Goal: Transaction & Acquisition: Download file/media

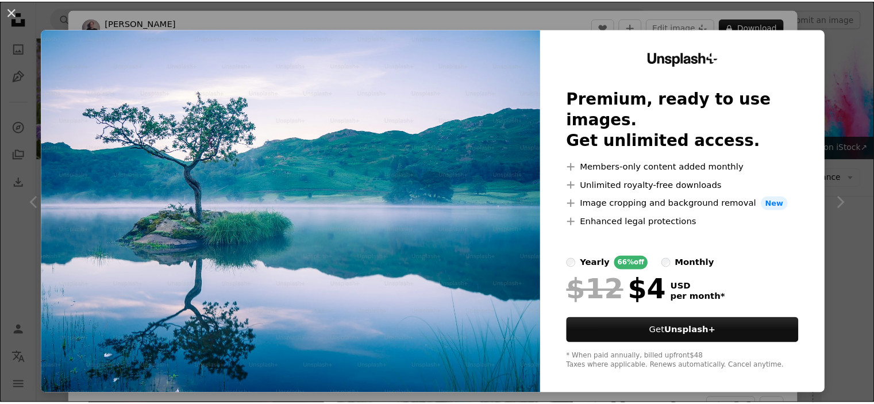
scroll to position [1725, 0]
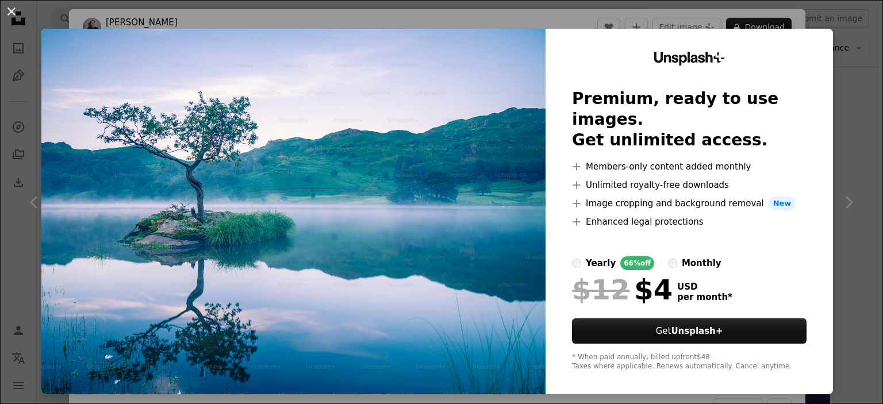
click at [13, 9] on button "An X shape" at bounding box center [12, 12] width 14 height 14
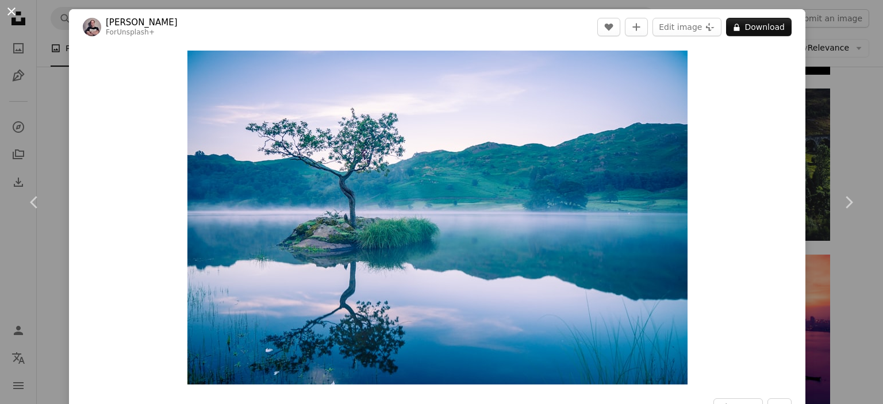
click at [9, 11] on button "An X shape" at bounding box center [12, 12] width 14 height 14
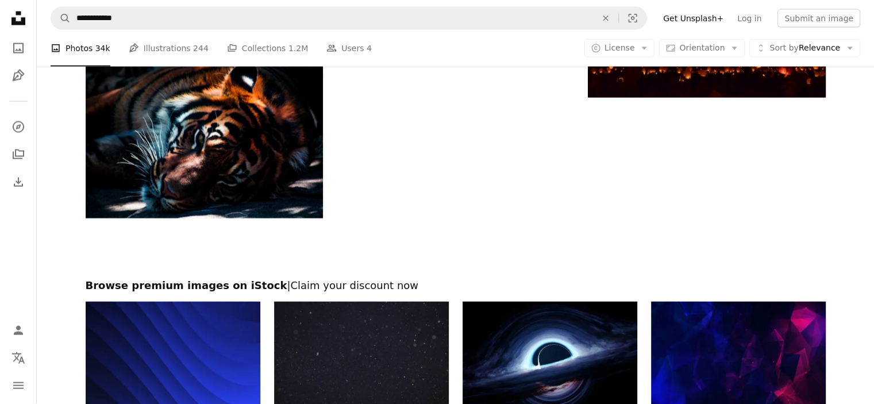
scroll to position [2529, 0]
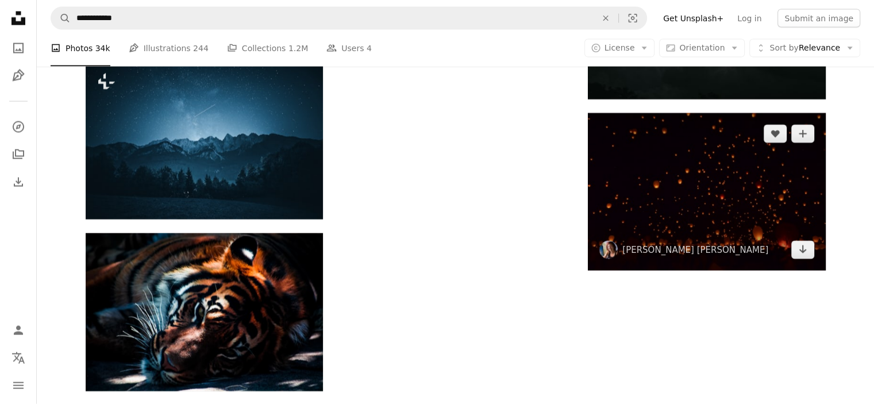
click at [679, 201] on img at bounding box center [706, 192] width 237 height 158
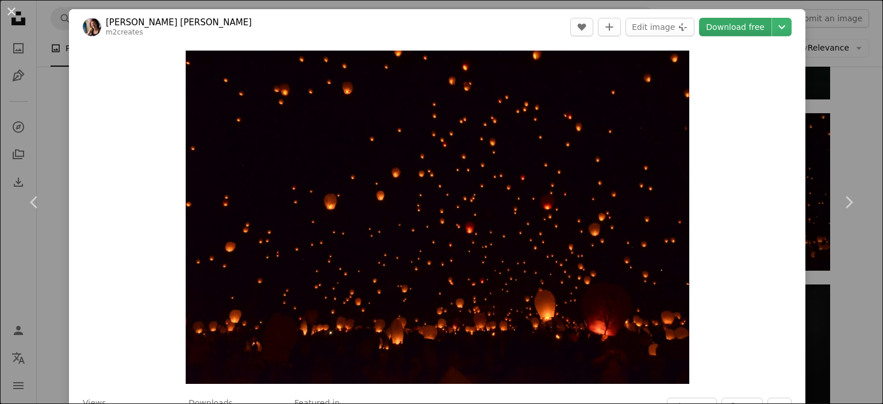
click at [747, 29] on link "Download free" at bounding box center [735, 27] width 72 height 18
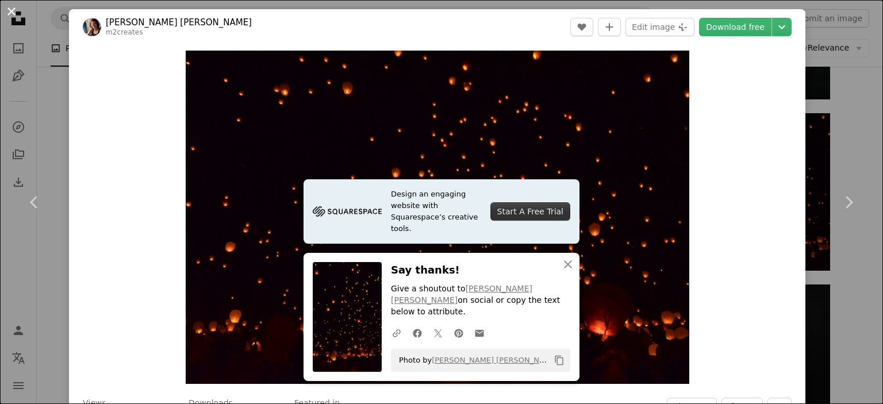
click at [9, 15] on button "An X shape" at bounding box center [12, 12] width 14 height 14
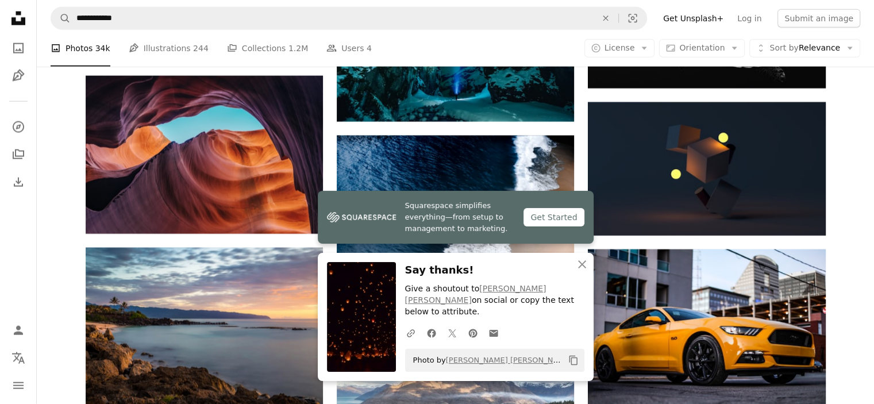
scroll to position [2874, 0]
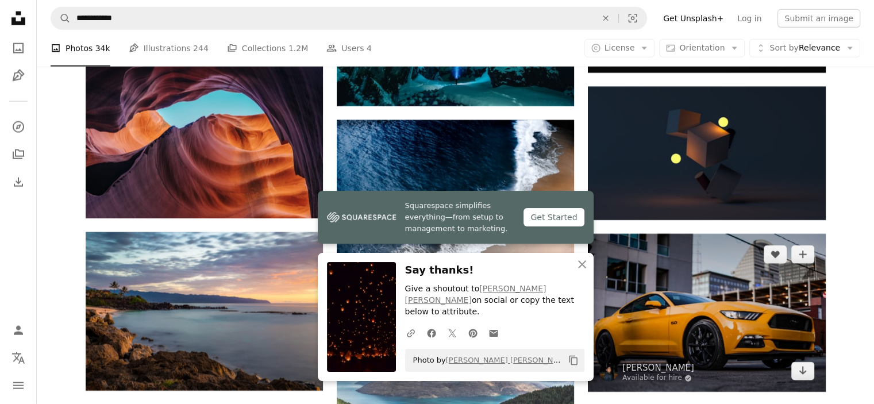
click at [594, 283] on img at bounding box center [706, 313] width 237 height 158
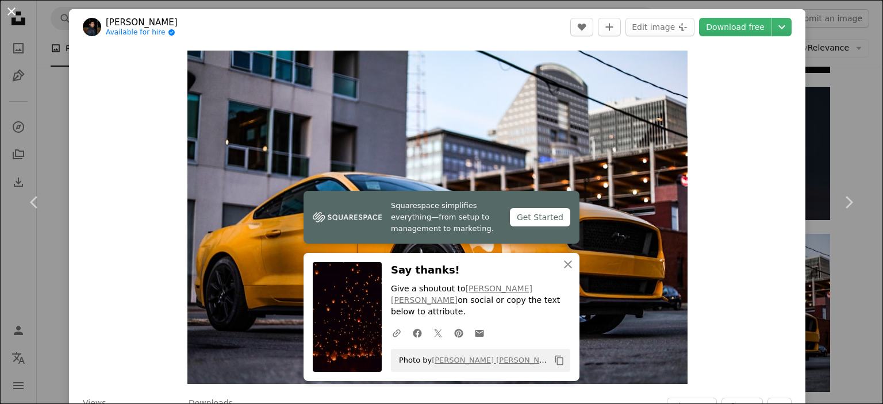
click at [18, 6] on button "An X shape" at bounding box center [12, 12] width 14 height 14
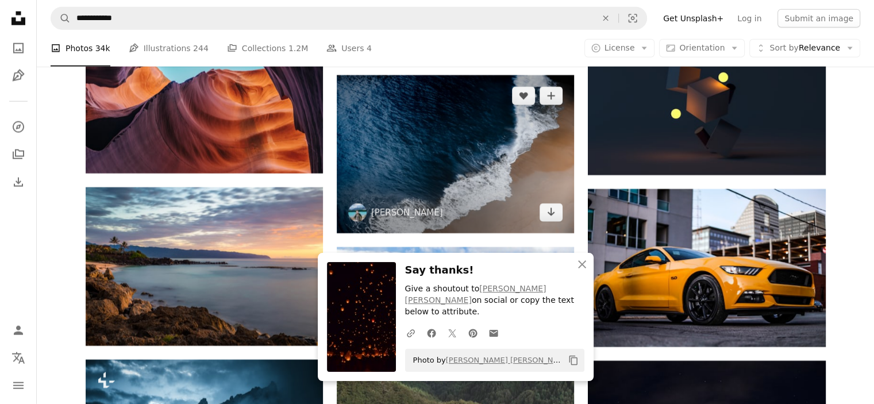
scroll to position [3047, 0]
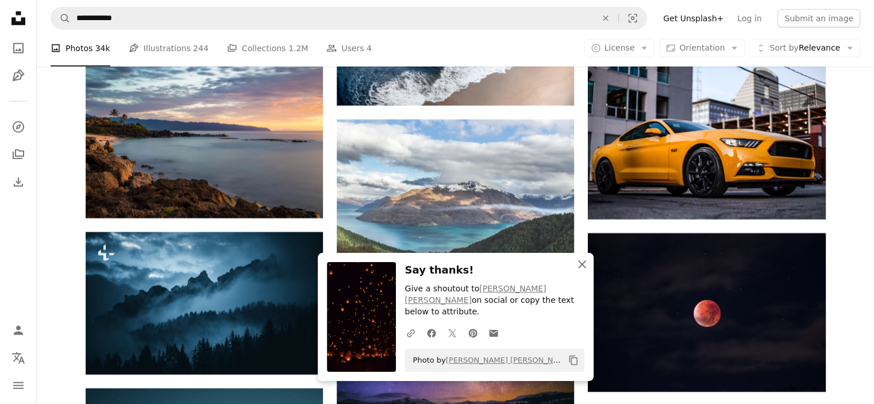
click at [586, 271] on icon "An X shape" at bounding box center [582, 265] width 14 height 14
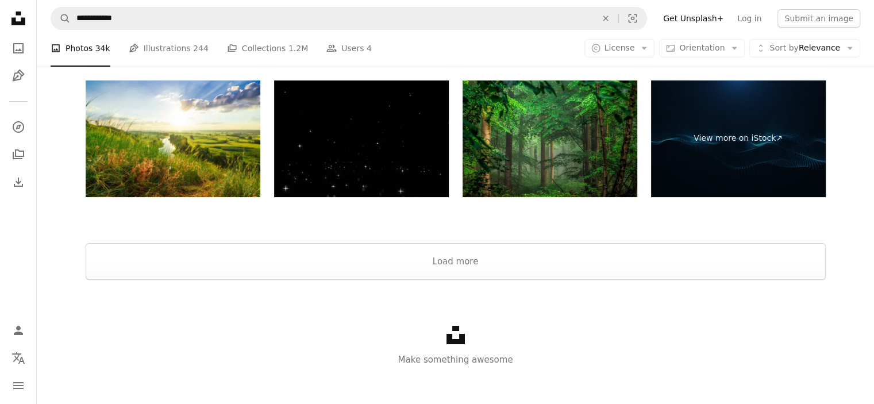
scroll to position [4395, 0]
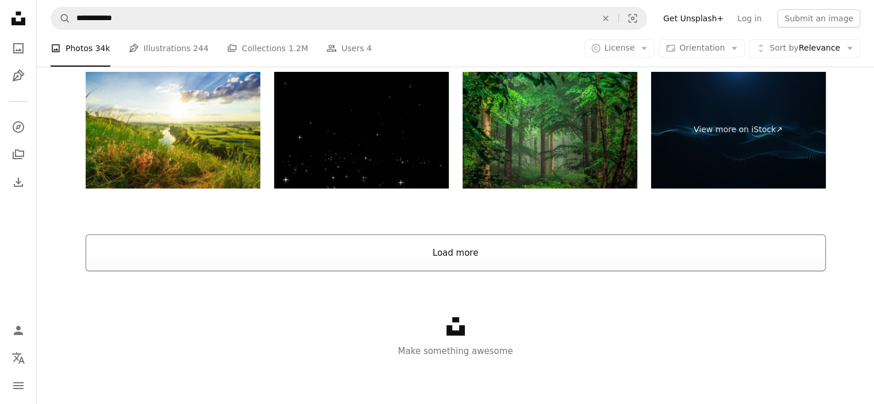
click at [449, 245] on button "Load more" at bounding box center [456, 253] width 740 height 37
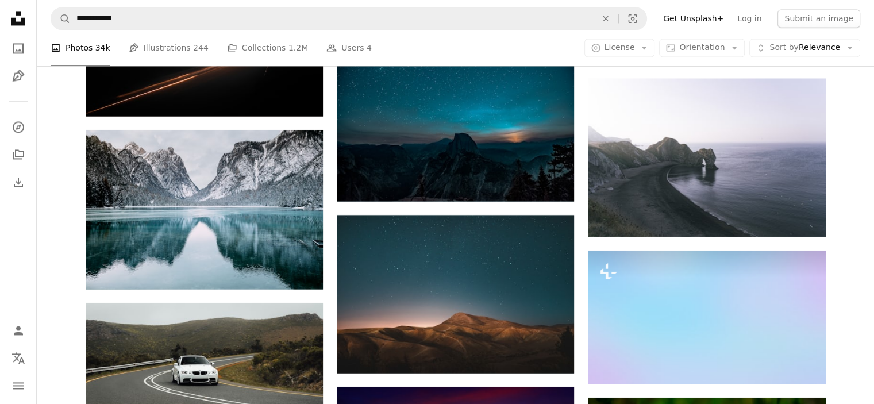
scroll to position [10661, 0]
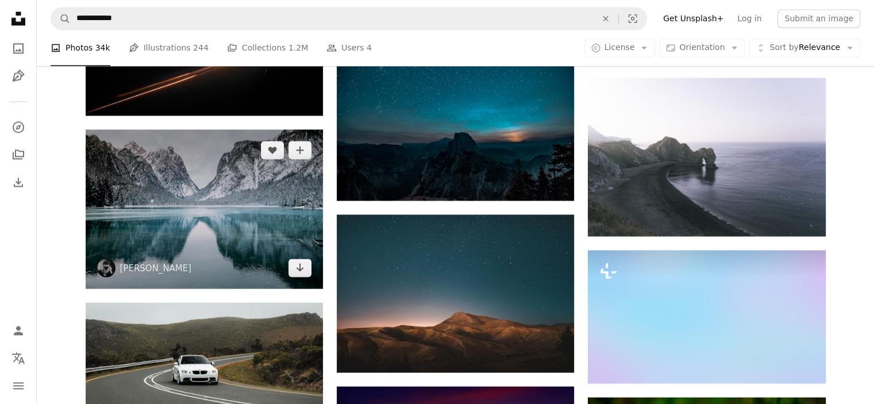
click at [207, 207] on img at bounding box center [204, 208] width 237 height 159
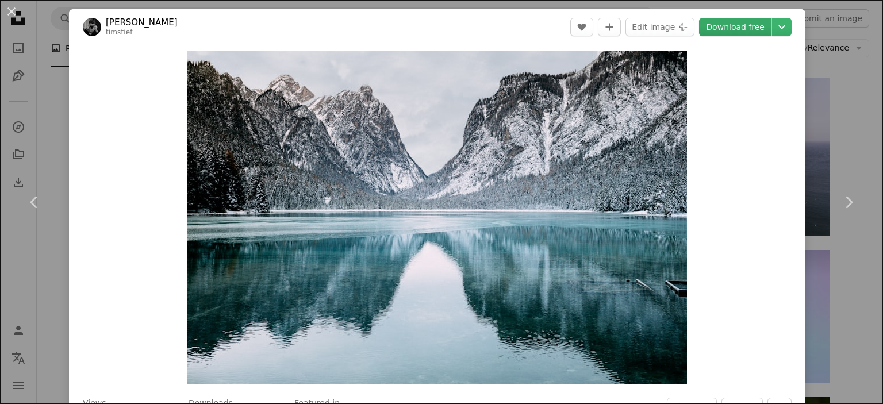
click at [743, 27] on link "Download free" at bounding box center [735, 27] width 72 height 18
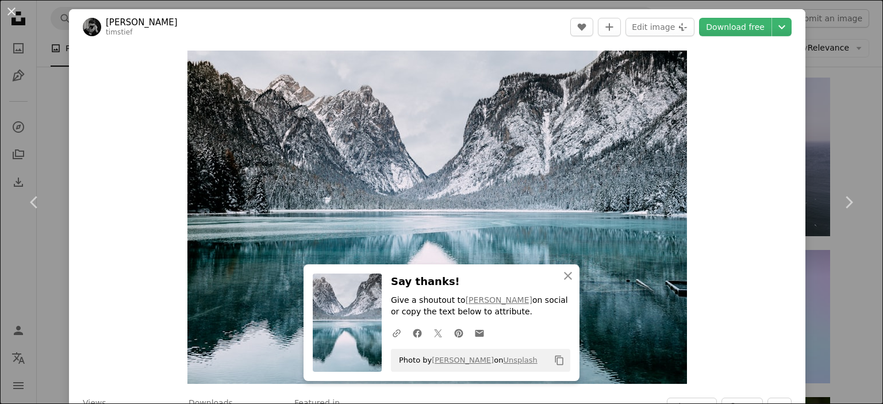
drag, startPoint x: 11, startPoint y: 11, endPoint x: 21, endPoint y: 13, distance: 10.0
click at [11, 11] on button "An X shape" at bounding box center [12, 12] width 14 height 14
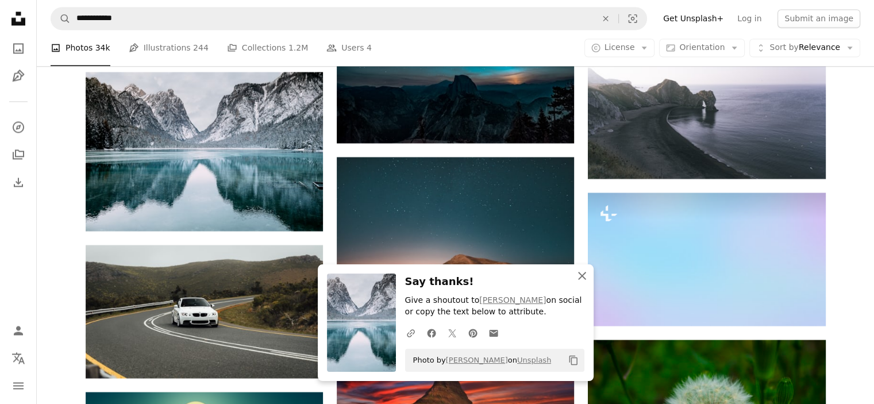
click at [583, 278] on icon "button" at bounding box center [582, 276] width 8 height 8
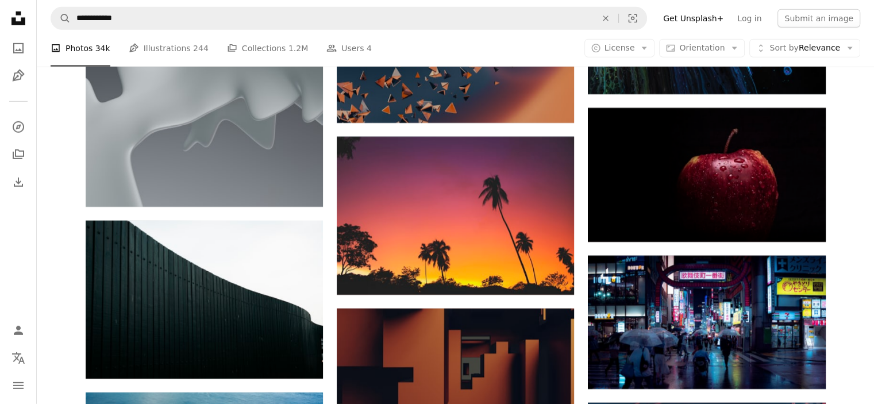
scroll to position [21066, 0]
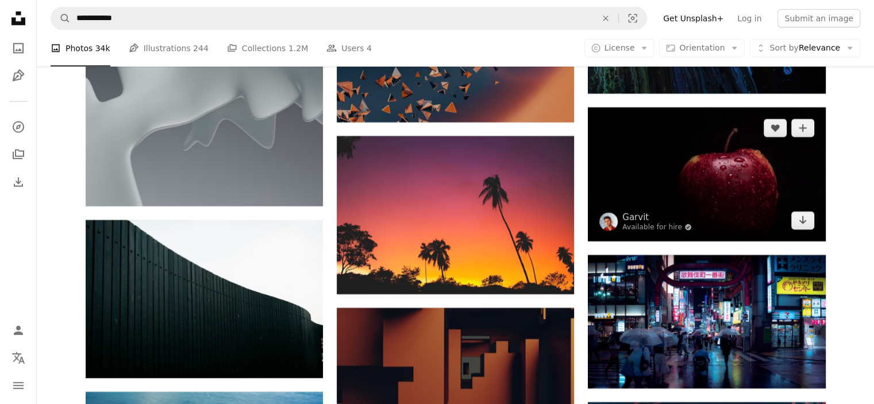
click at [685, 193] on img at bounding box center [706, 173] width 237 height 133
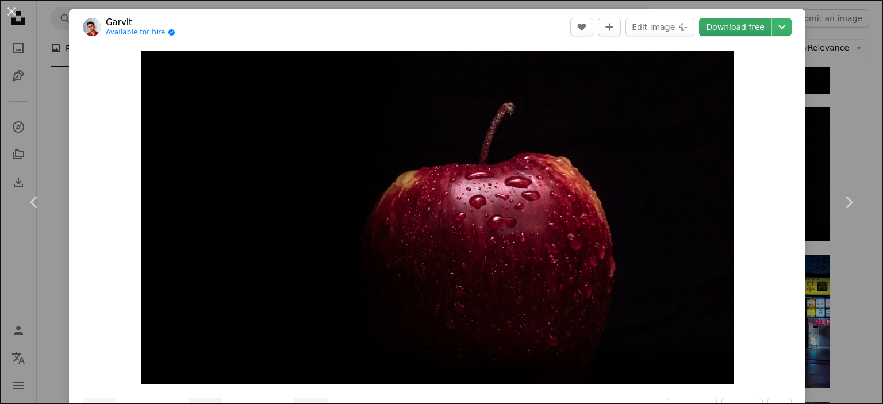
click at [737, 30] on link "Download free" at bounding box center [735, 27] width 72 height 18
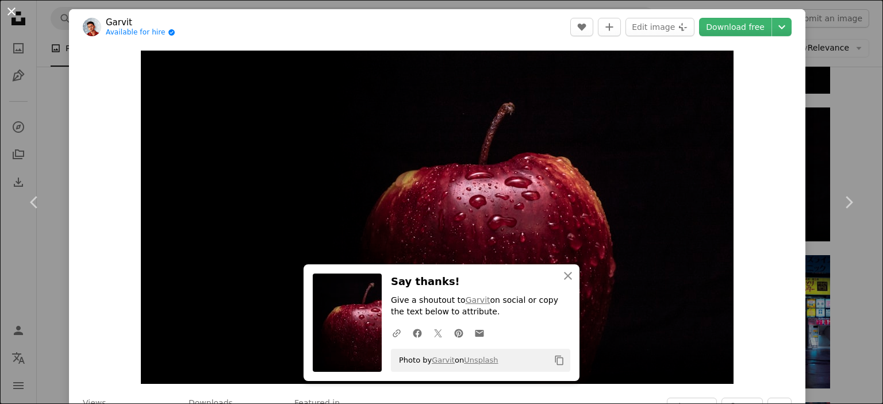
click at [9, 9] on button "An X shape" at bounding box center [12, 12] width 14 height 14
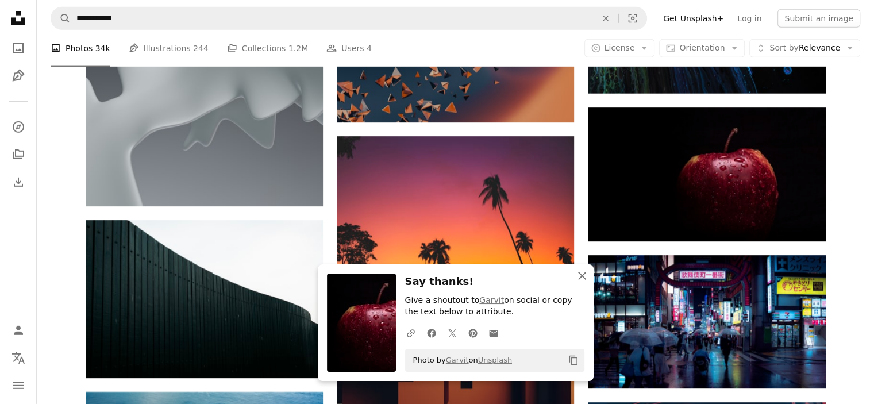
click at [581, 281] on icon "An X shape" at bounding box center [582, 276] width 14 height 14
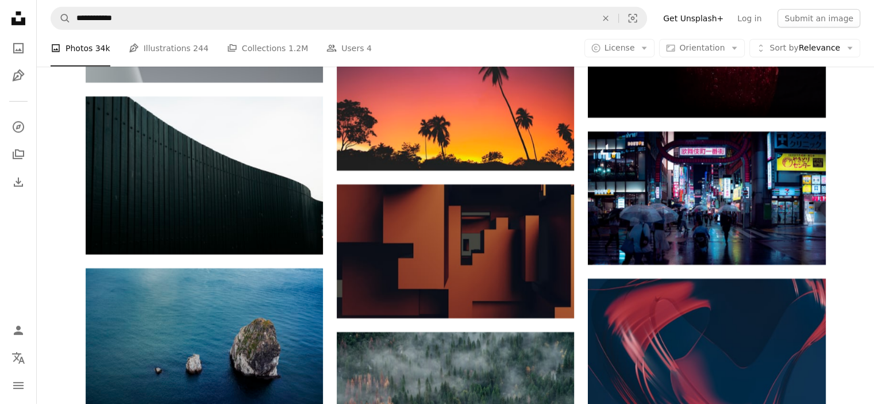
scroll to position [21123, 0]
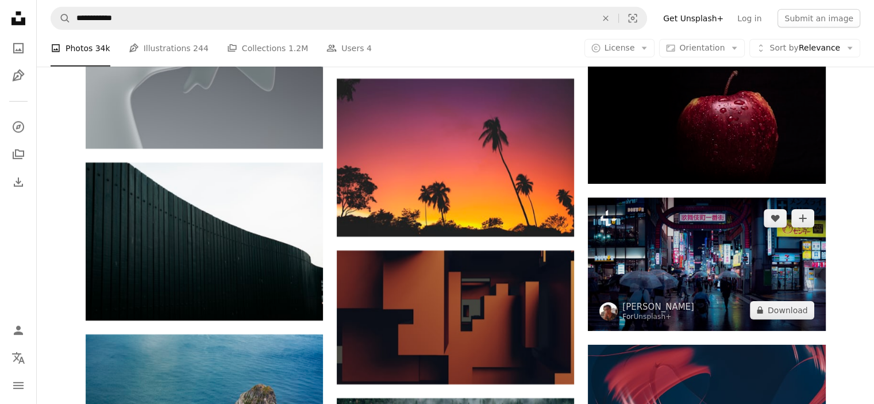
click at [735, 241] on img at bounding box center [706, 264] width 237 height 133
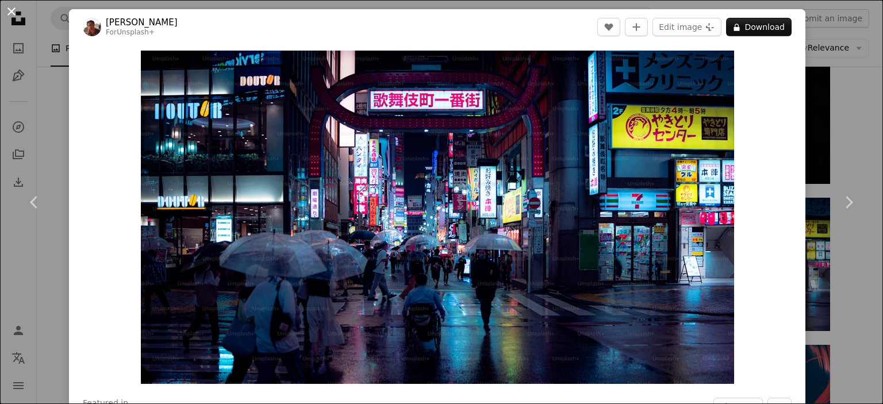
click at [10, 14] on button "An X shape" at bounding box center [12, 12] width 14 height 14
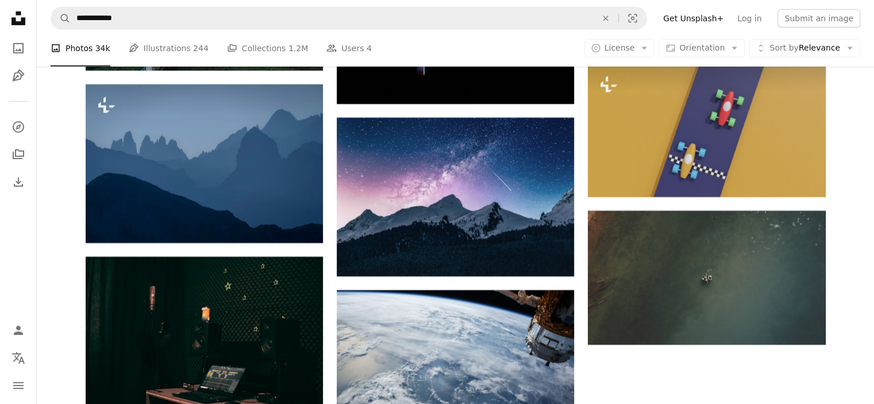
scroll to position [25895, 0]
